Goal: Check status: Check status

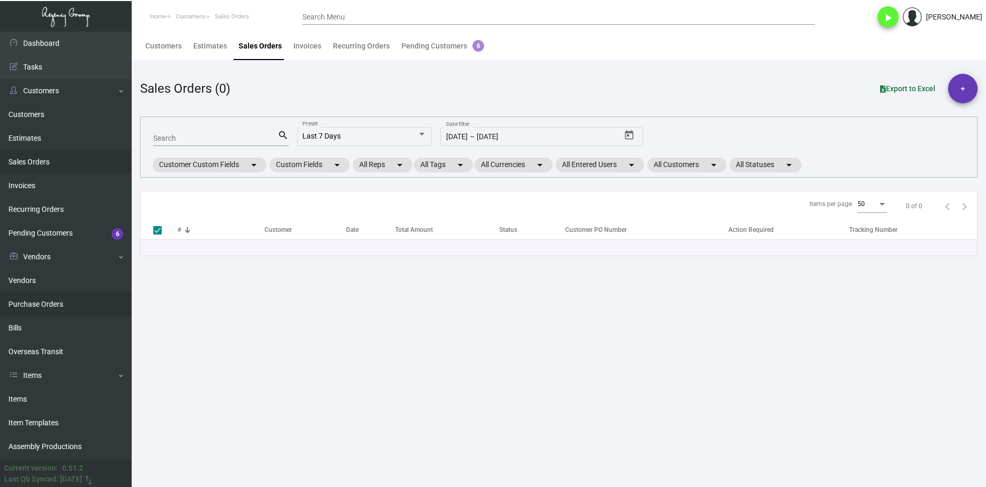
click at [43, 306] on link "Purchase Orders" at bounding box center [66, 304] width 132 height 24
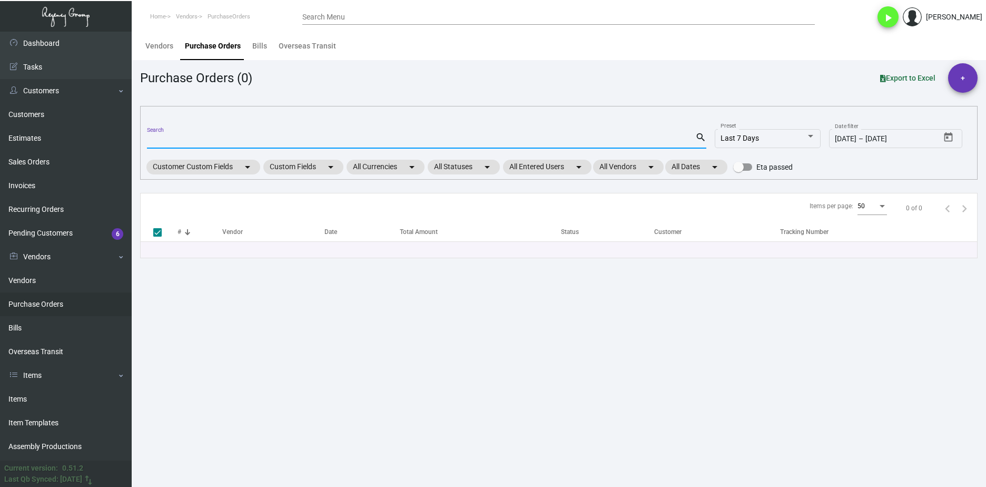
click at [227, 142] on input "Search" at bounding box center [421, 140] width 548 height 8
paste input "100742"
type input "100742"
checkbox input "false"
type input "100742"
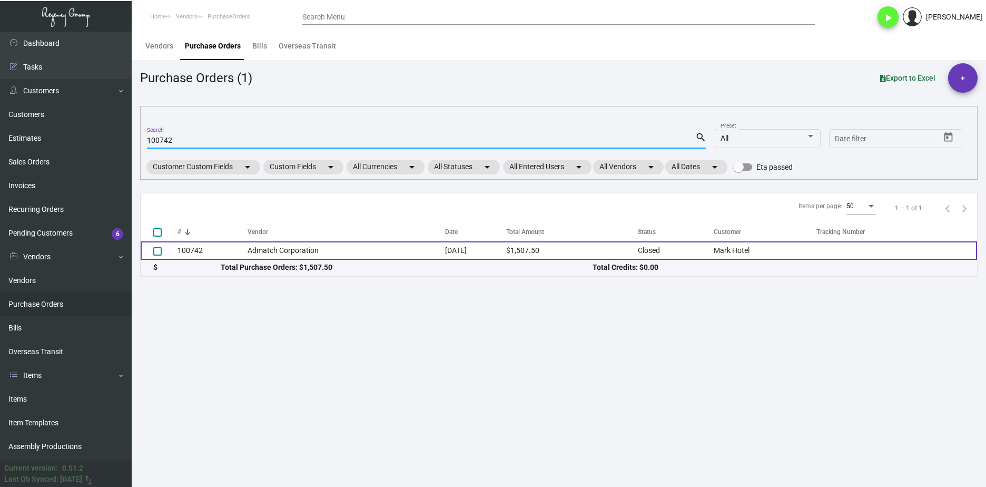
click at [252, 251] on td "Admatch Corporation" at bounding box center [347, 250] width 198 height 18
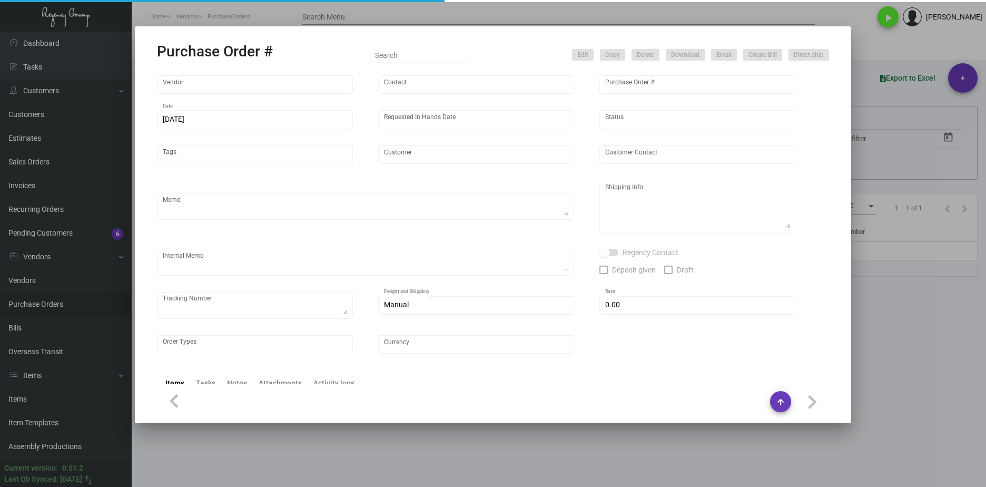
type input "Admatch Corporation"
type input "Order Entry"
type input "100742"
type input "9/1/2023"
type input "10/6/2023"
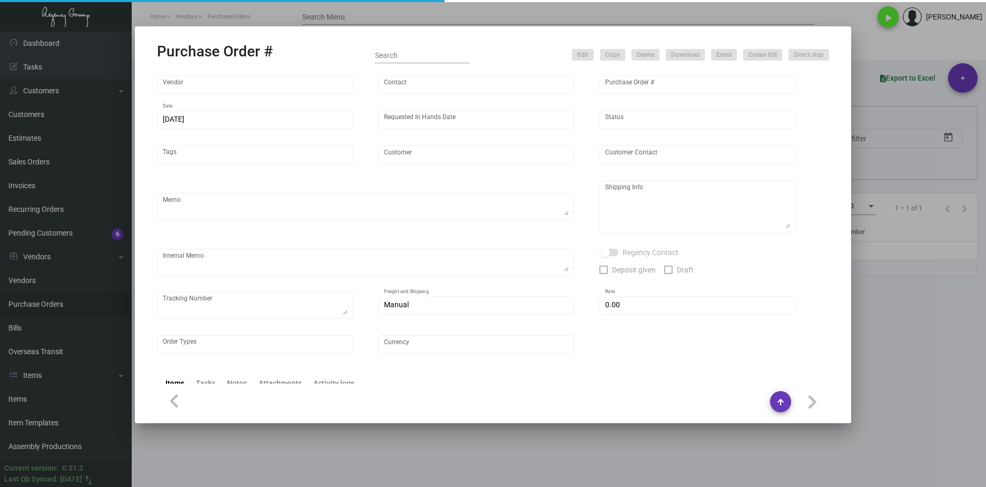
type input "Mark Hotel"
type textarea "Repeat Previous PO 84774.Ship via UPS Ground Acct# 1AY276."
type textarea "Regency Group NJ - Alex Penate 22 Belgrove Dr. Kearny, NJ, 07032 US"
type textarea "assemble the coasters into the tins 4 of each design a total of 20 coasters, an…"
checkbox input "true"
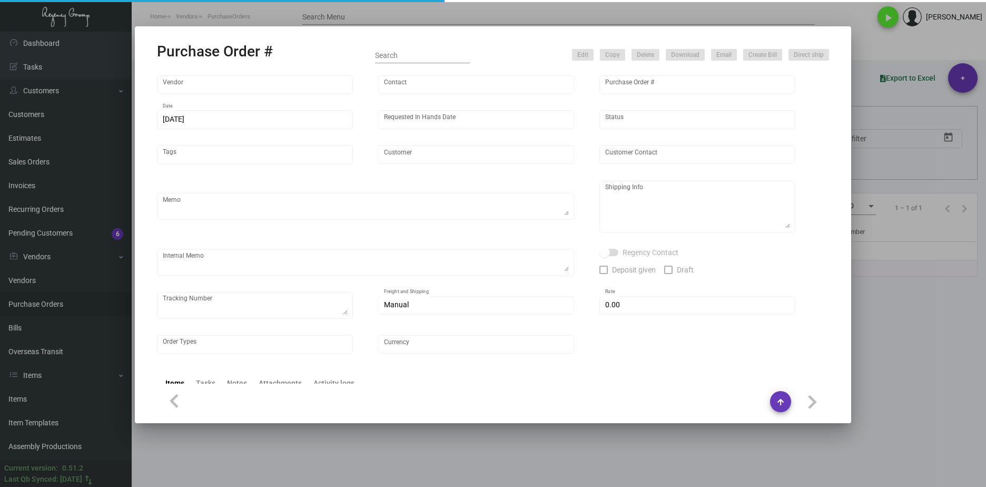
type input "$ 15.00"
type input "United States Dollar $"
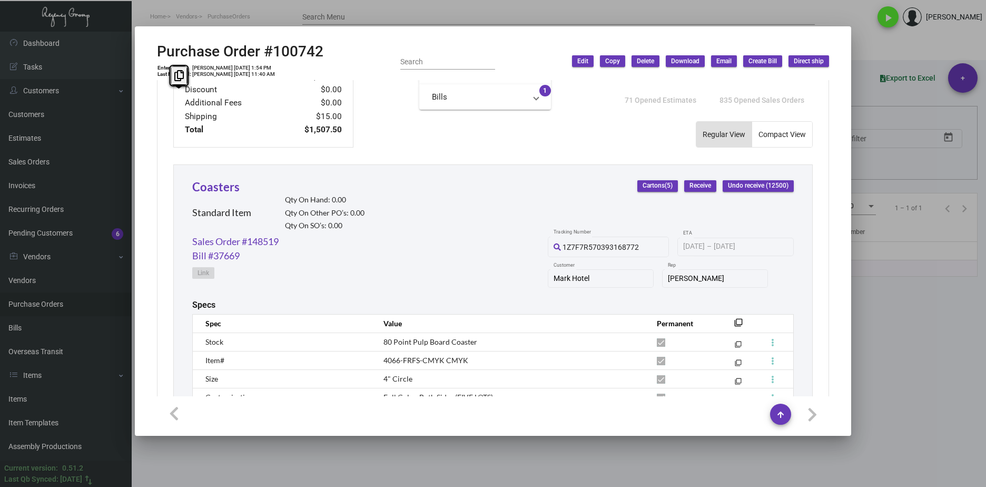
scroll to position [527, 0]
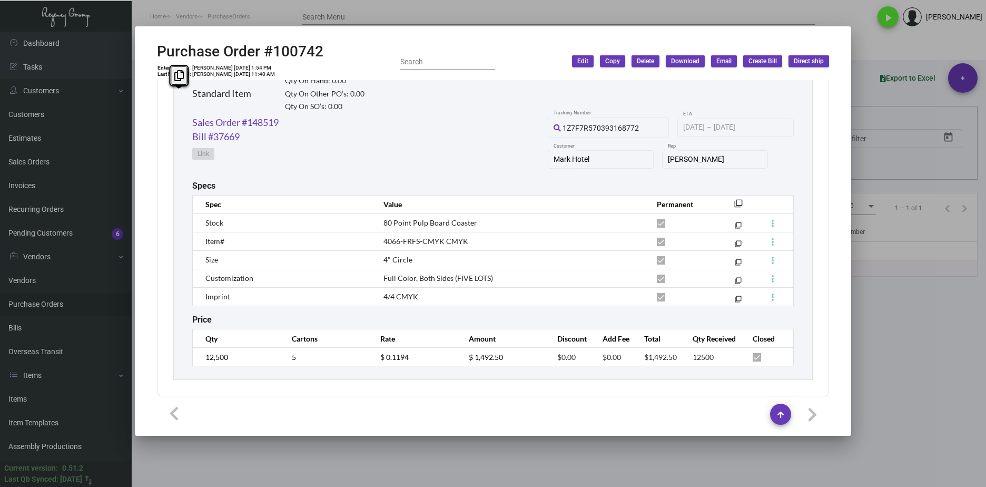
click at [496, 463] on div at bounding box center [493, 243] width 986 height 487
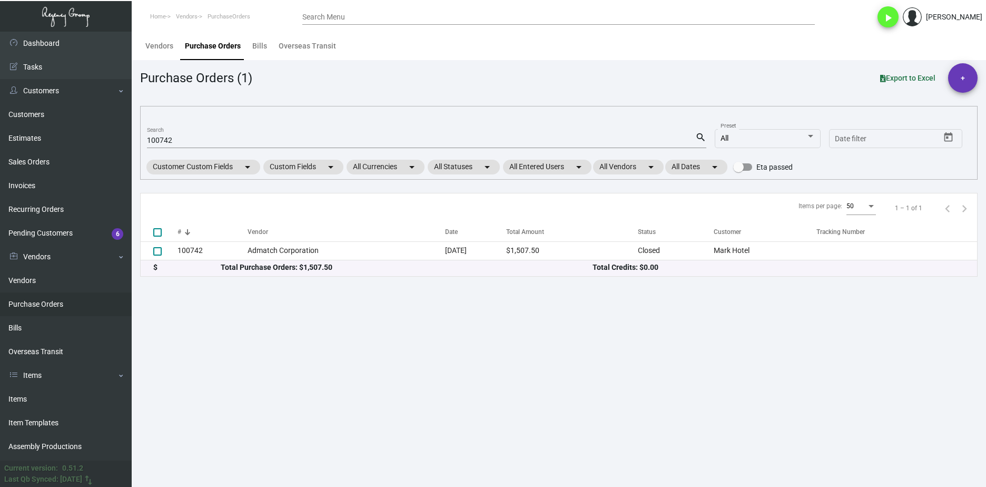
click at [166, 139] on input "100742" at bounding box center [421, 140] width 548 height 8
paste input "2369"
type input "102369"
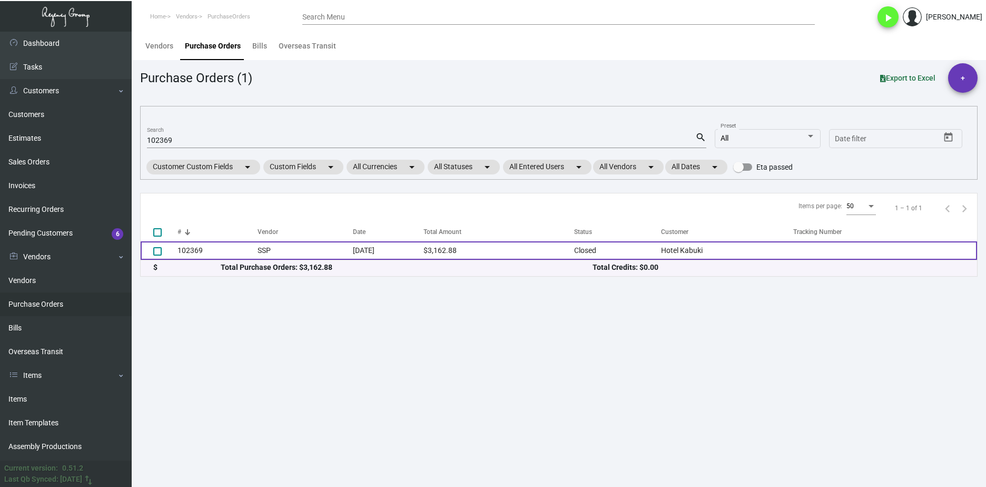
click at [258, 250] on td "SSP" at bounding box center [305, 250] width 95 height 18
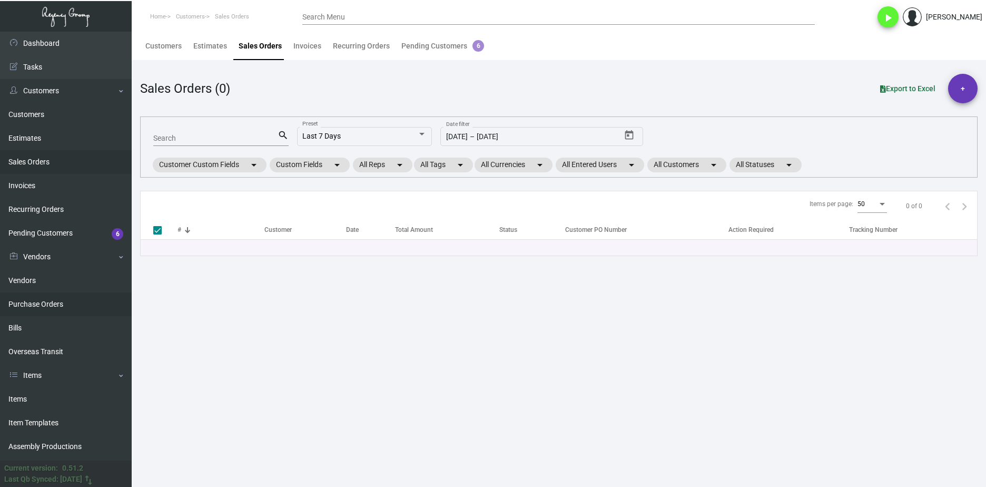
click at [36, 312] on link "Purchase Orders" at bounding box center [66, 304] width 132 height 24
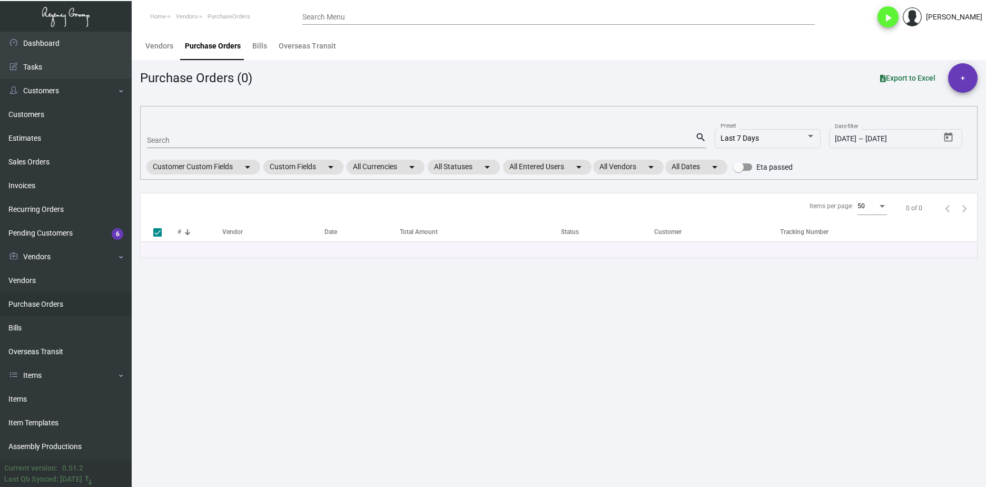
click at [168, 140] on input "Search" at bounding box center [421, 140] width 548 height 8
paste input "95000"
type input "95000"
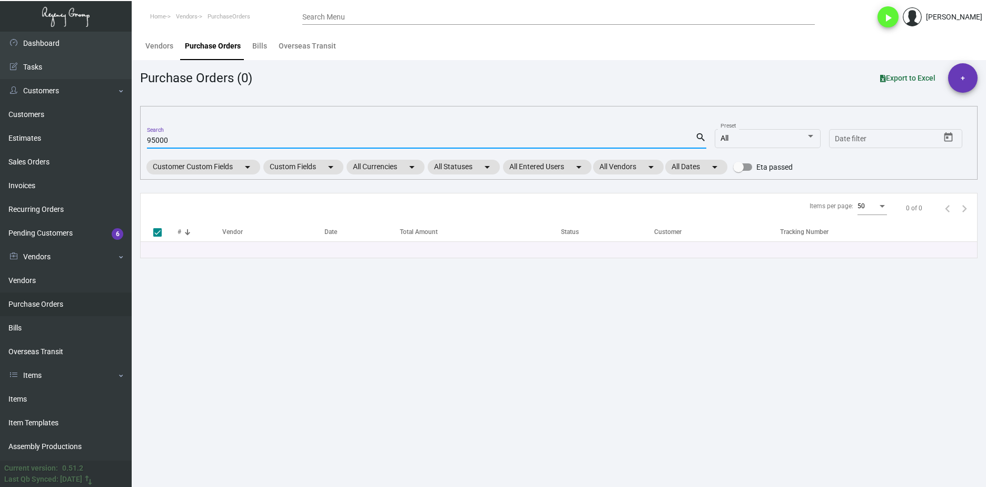
checkbox input "false"
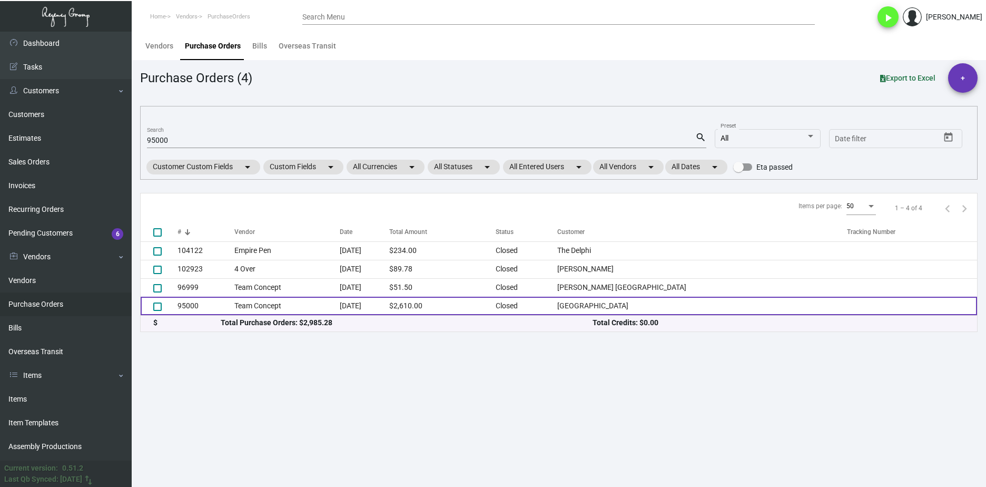
click at [206, 312] on td "95000" at bounding box center [206, 306] width 57 height 18
